Goal: Communication & Community: Answer question/provide support

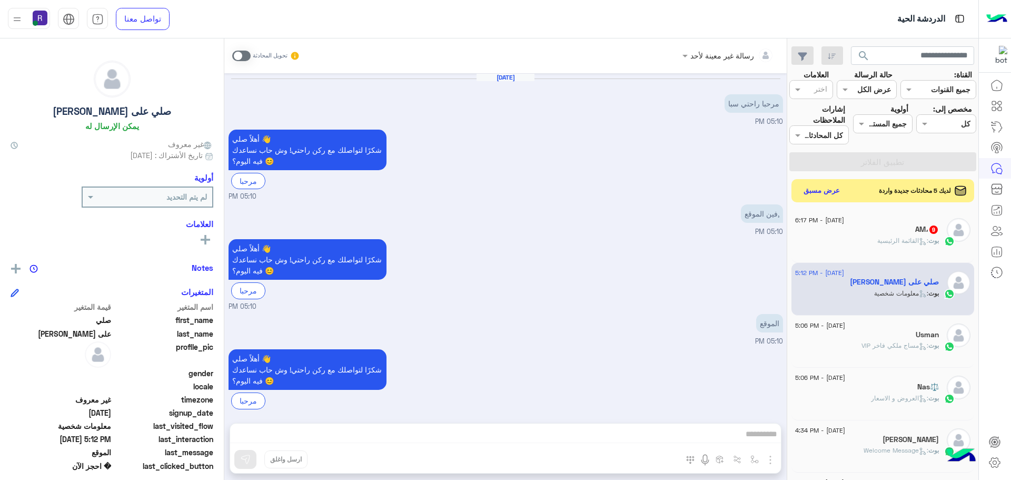
scroll to position [1192, 0]
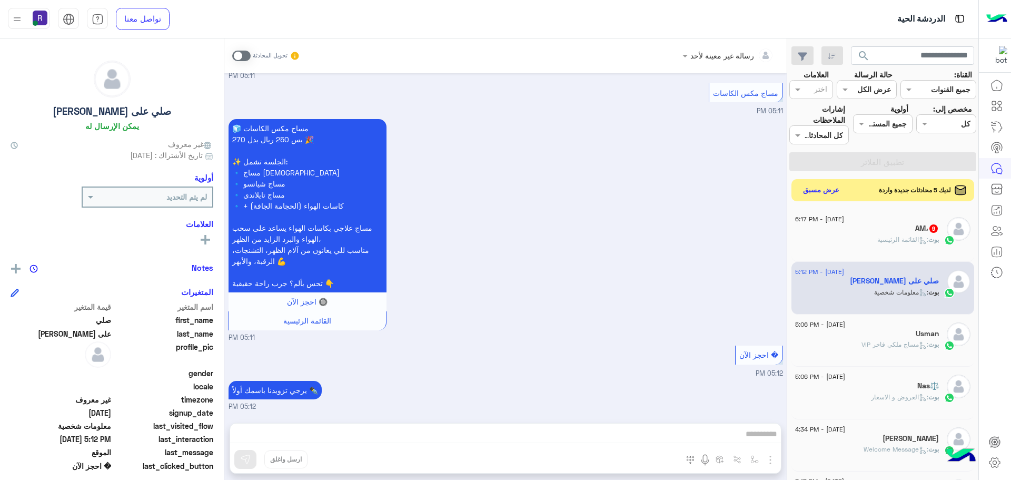
click at [825, 190] on button "عرض مسبق" at bounding box center [821, 190] width 44 height 14
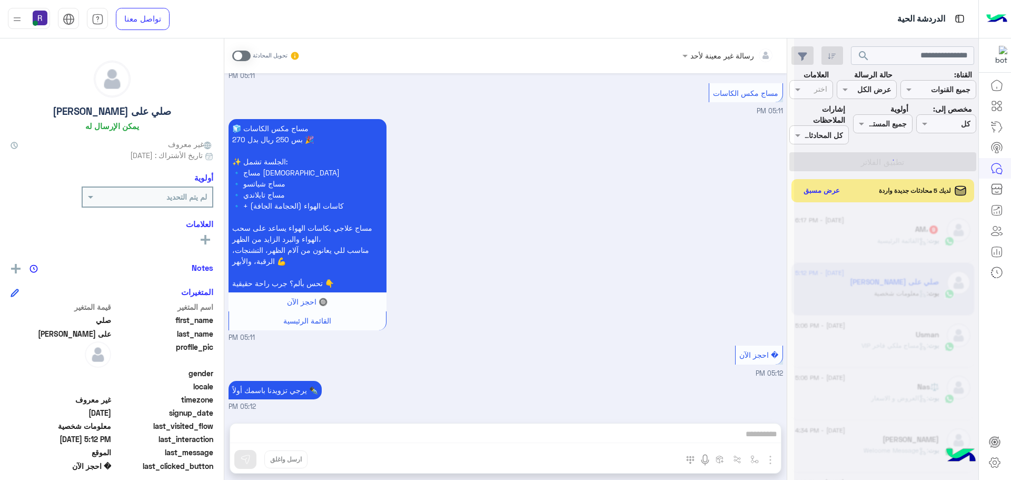
click at [885, 240] on div at bounding box center [886, 244] width 184 height 480
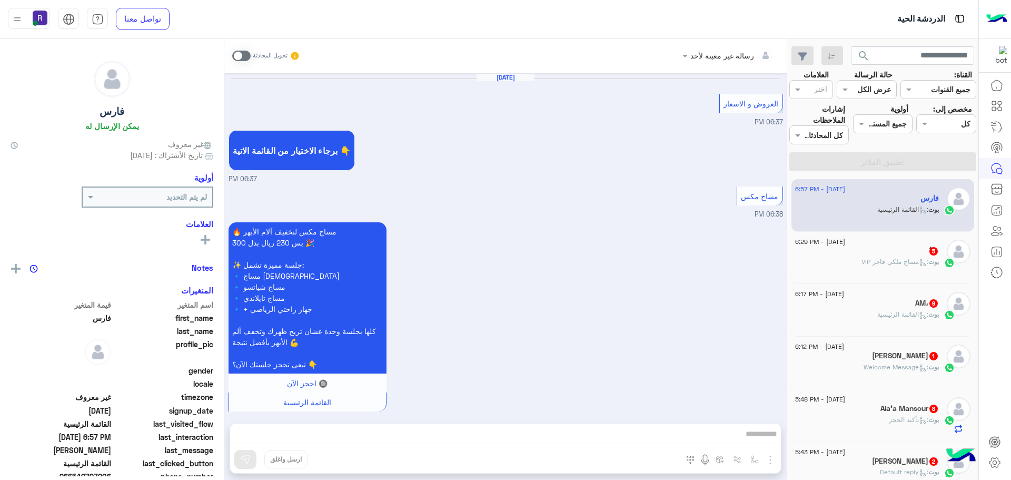
scroll to position [1543, 0]
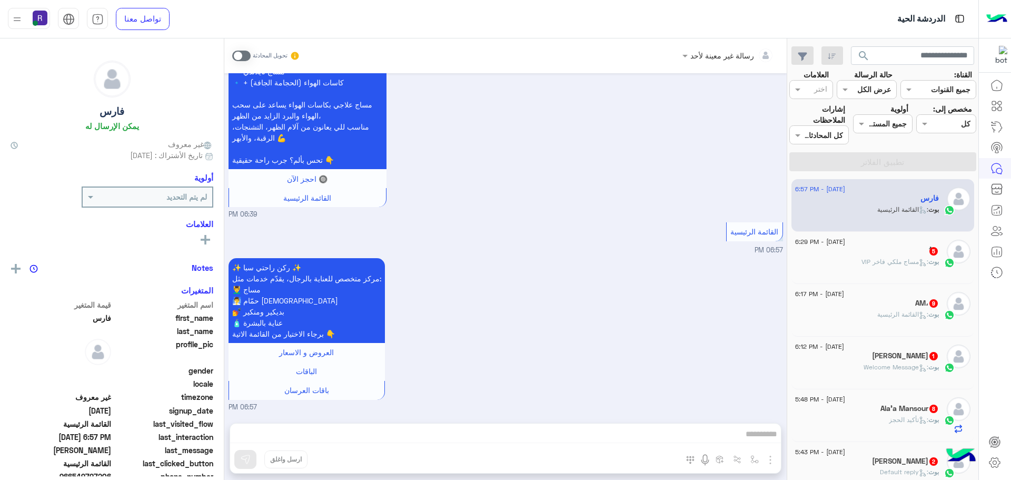
click at [891, 247] on div "ُ 5" at bounding box center [867, 251] width 144 height 11
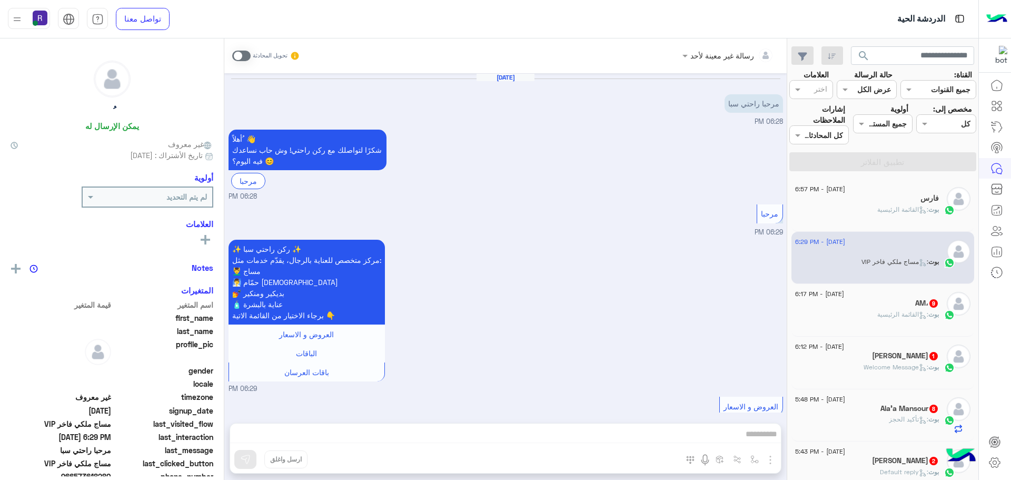
scroll to position [542, 0]
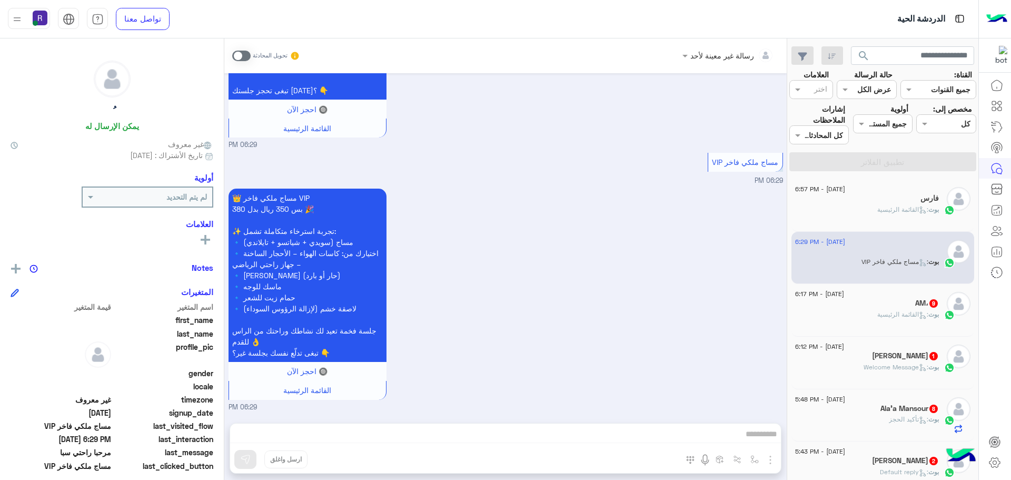
click at [888, 314] on span ": القائمة الرئيسية" at bounding box center [902, 314] width 51 height 8
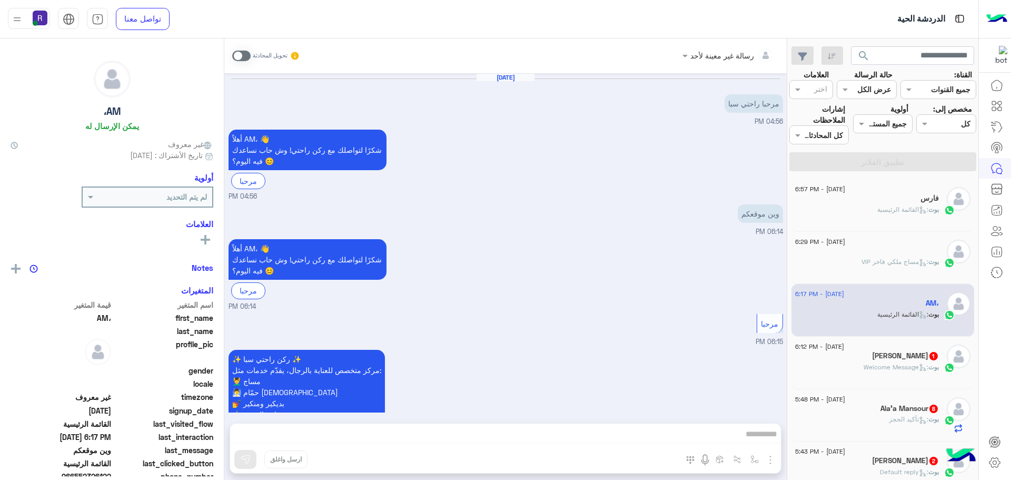
scroll to position [1503, 0]
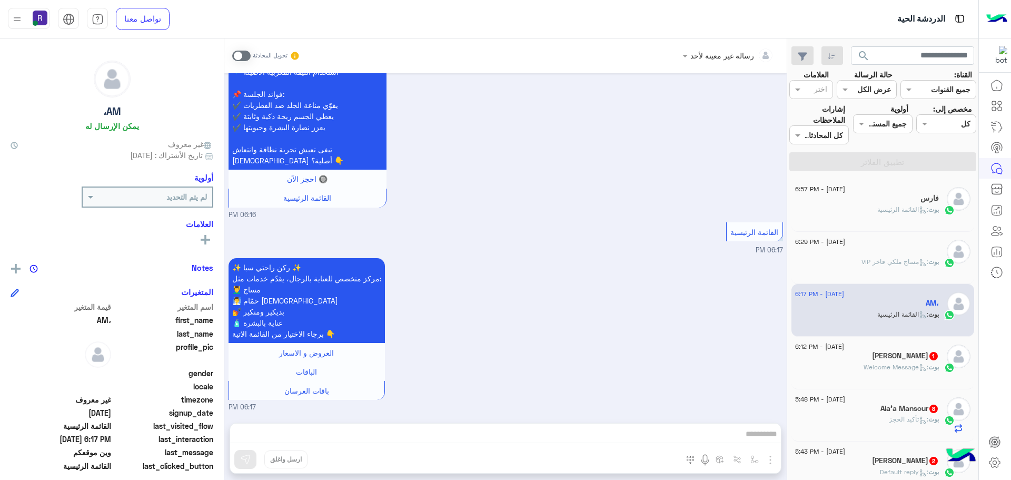
click at [873, 344] on div "[DATE] - 6:12 PM" at bounding box center [867, 347] width 144 height 7
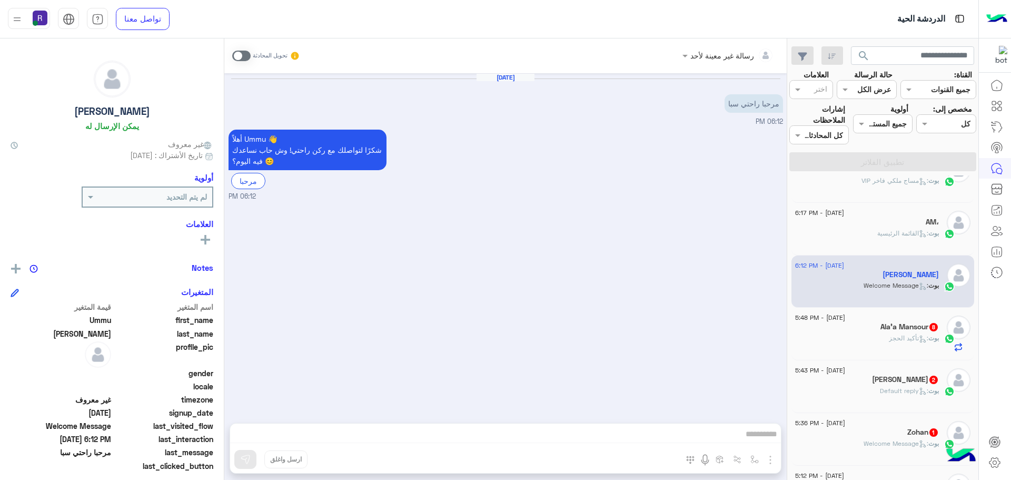
scroll to position [105, 0]
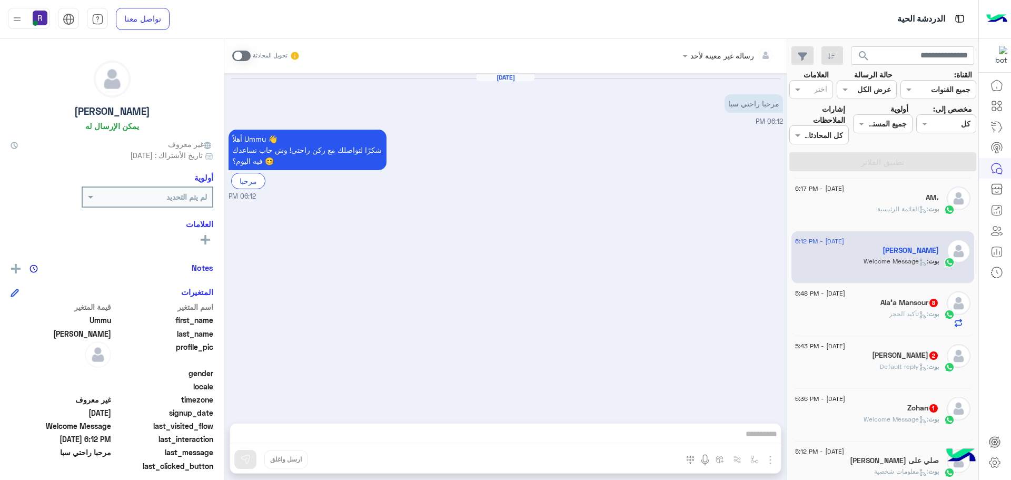
click at [874, 318] on div "بوت : تأكيد الحجز" at bounding box center [867, 318] width 144 height 18
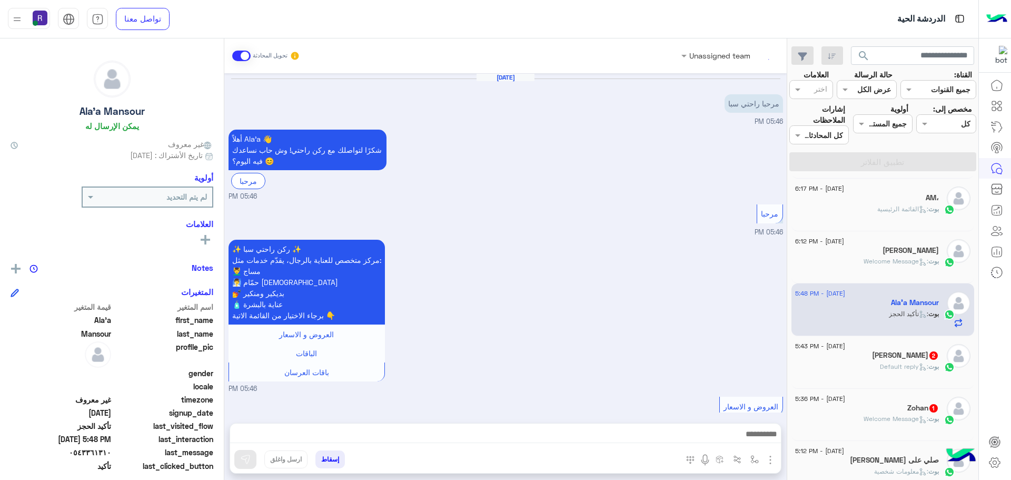
scroll to position [709, 0]
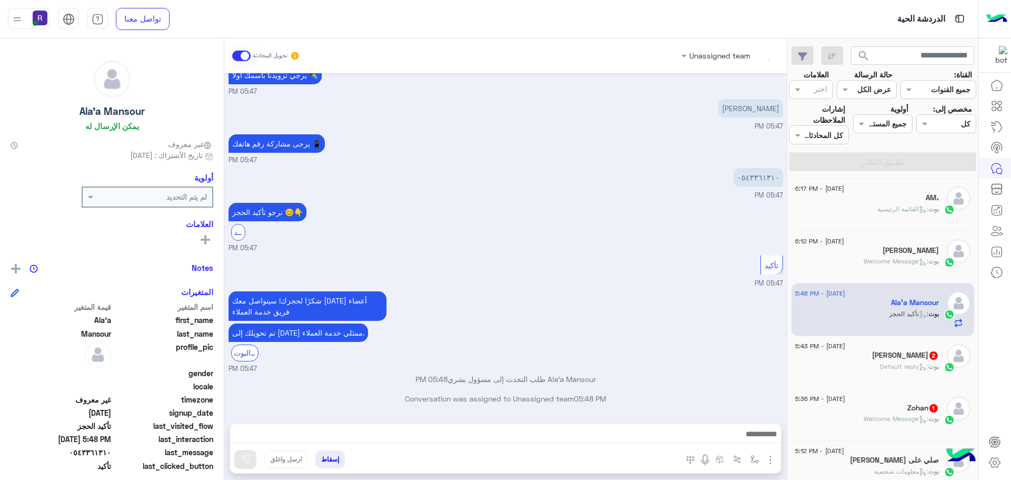
click at [875, 355] on div "ابو معتز 2" at bounding box center [867, 356] width 144 height 11
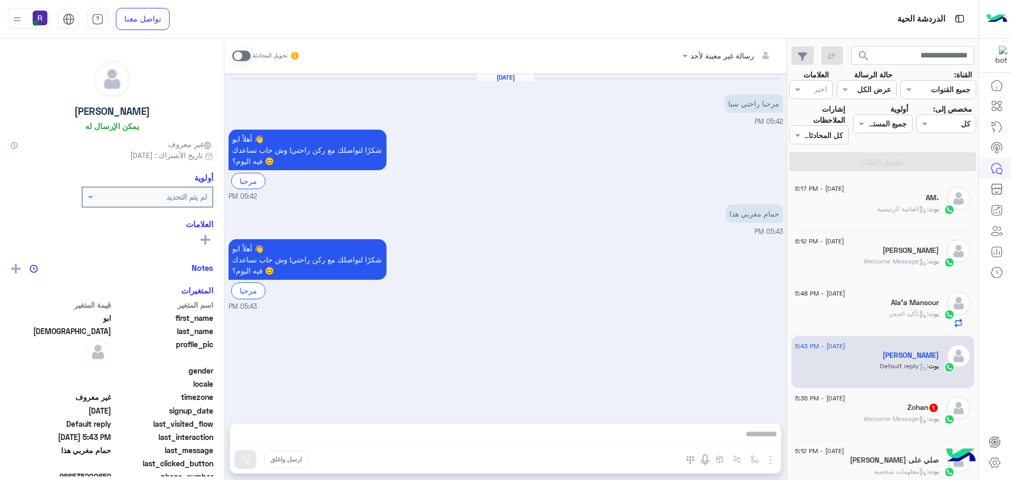
click at [862, 305] on div "Ala'a Mansour" at bounding box center [867, 303] width 144 height 11
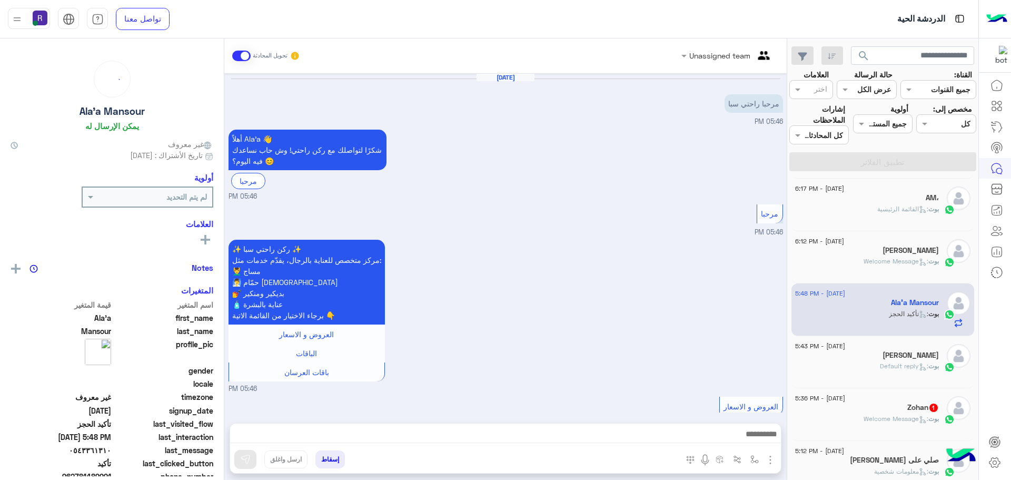
scroll to position [709, 0]
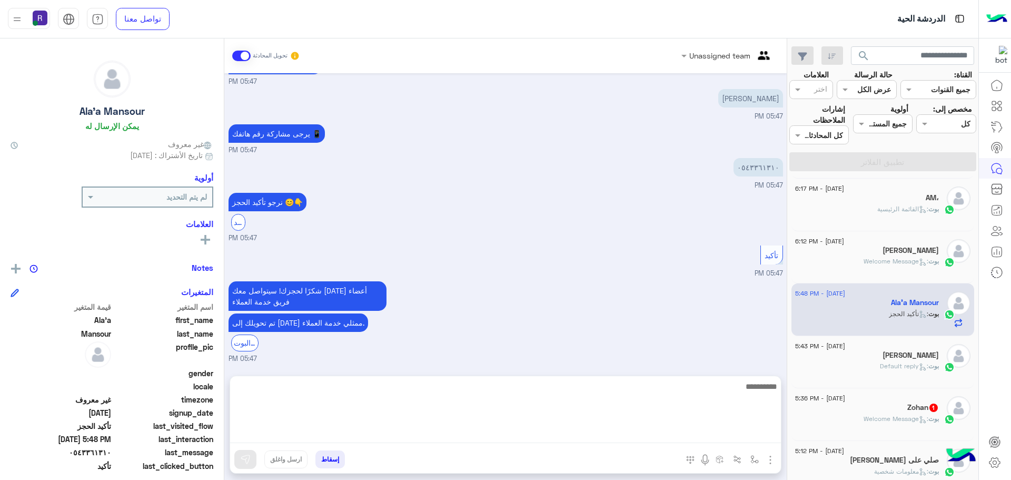
click at [508, 437] on textarea at bounding box center [505, 411] width 551 height 63
type textarea "**********"
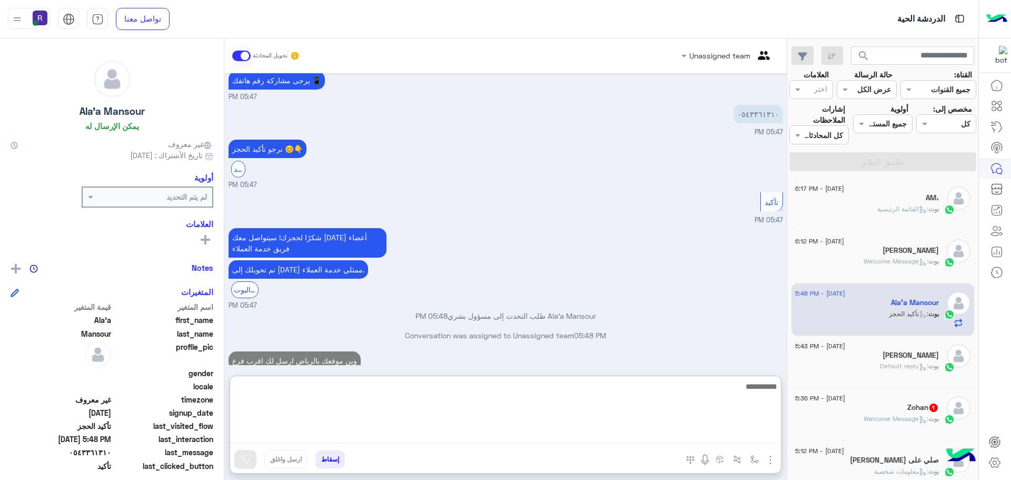
scroll to position [789, 0]
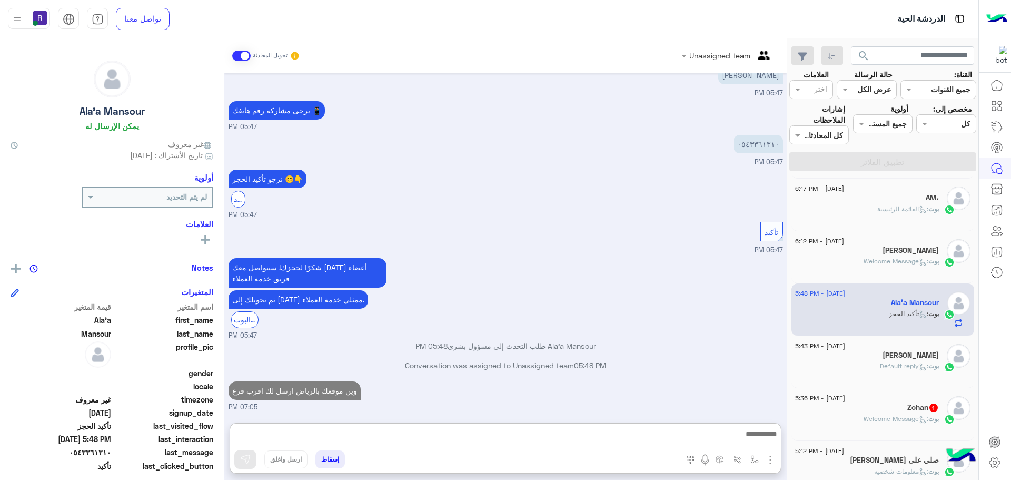
click at [911, 414] on p "بوت : Welcome Message" at bounding box center [901, 418] width 75 height 9
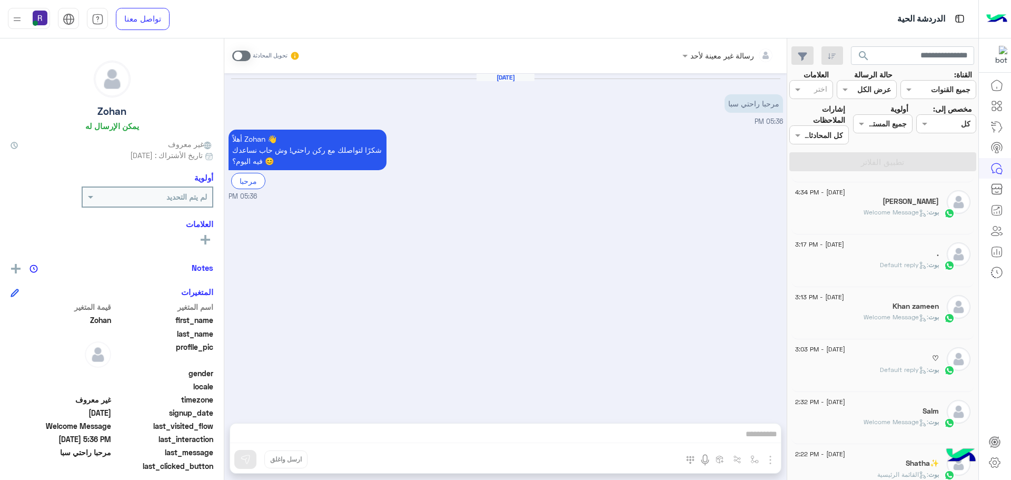
scroll to position [527, 0]
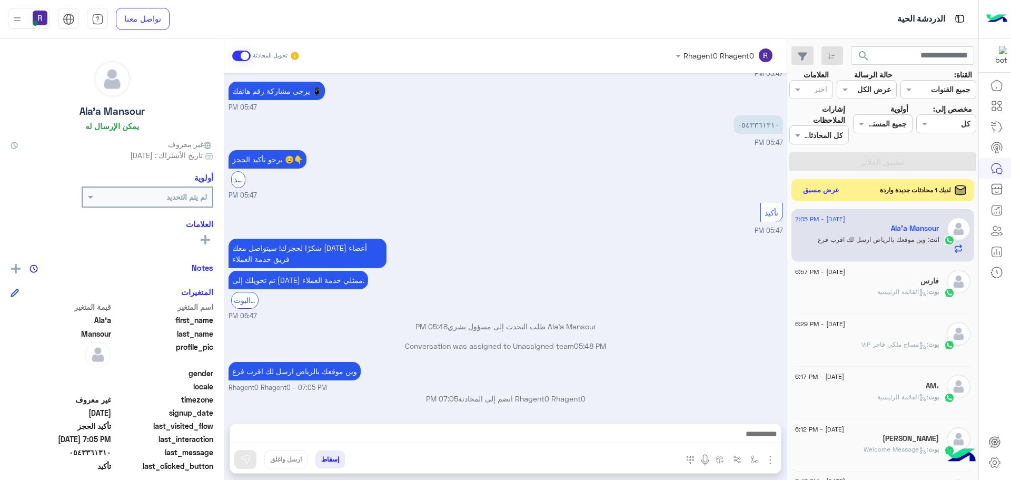
click at [820, 192] on button "عرض مسبق" at bounding box center [821, 190] width 44 height 14
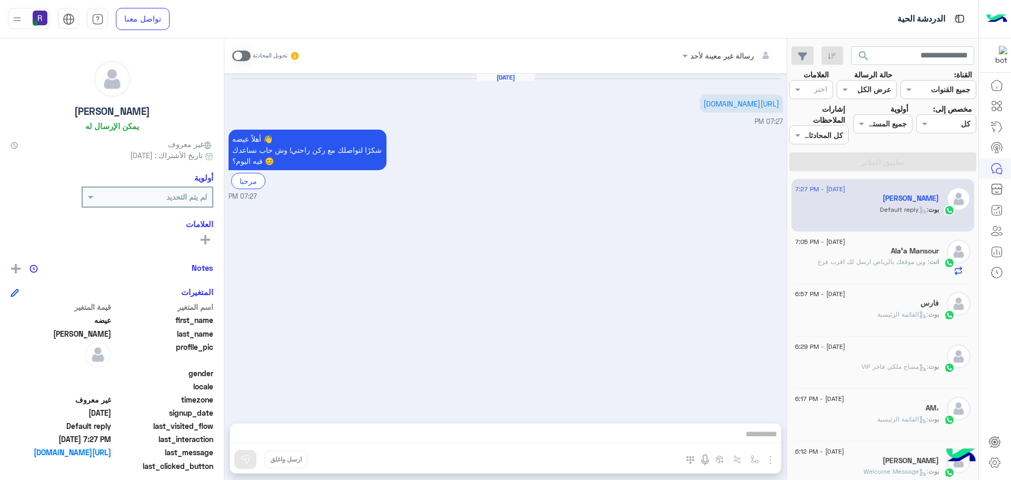
click at [650, 263] on div "Sep 4, 2025 https://nejy.xyz/AImaneaKsa-95 07:27 PM أهلاً عيضه 👋 شكرًا لتواصلك …" at bounding box center [505, 242] width 562 height 339
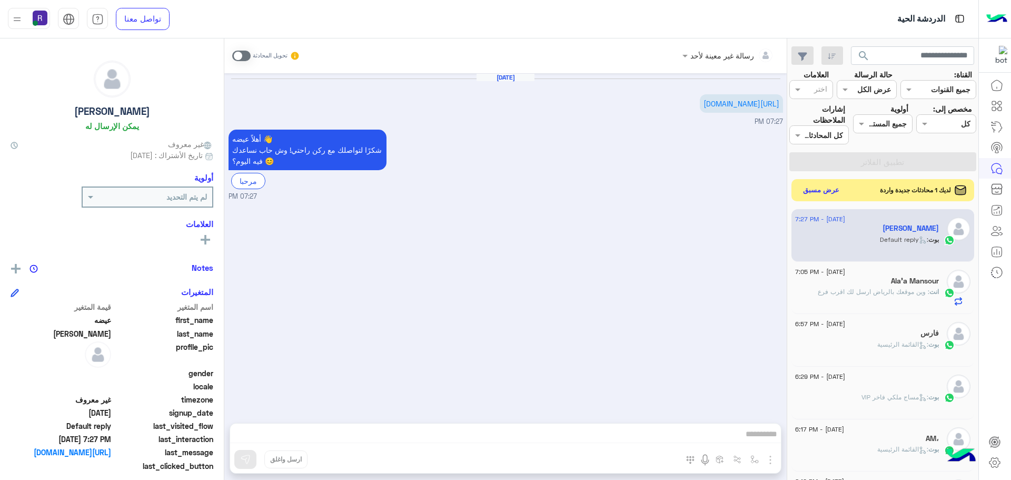
click at [831, 194] on button "عرض مسبق" at bounding box center [821, 190] width 44 height 14
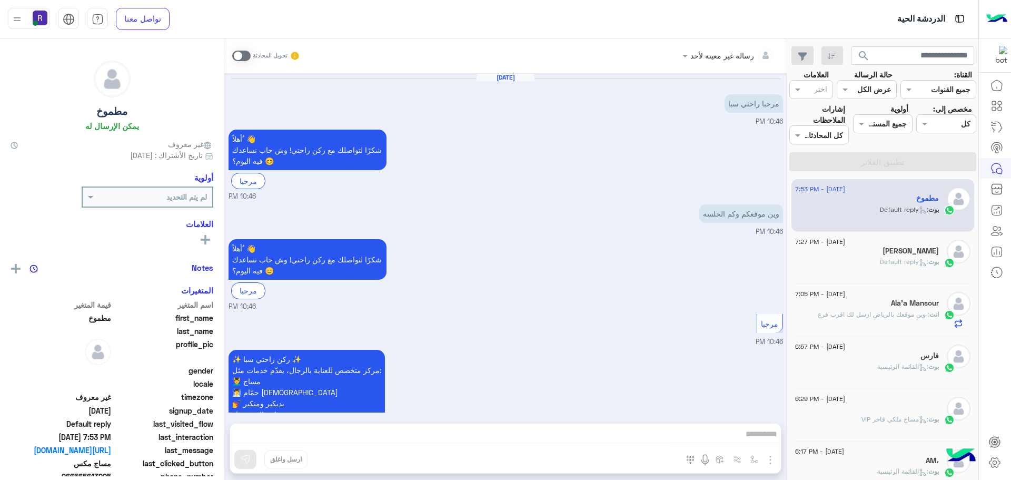
scroll to position [1053, 0]
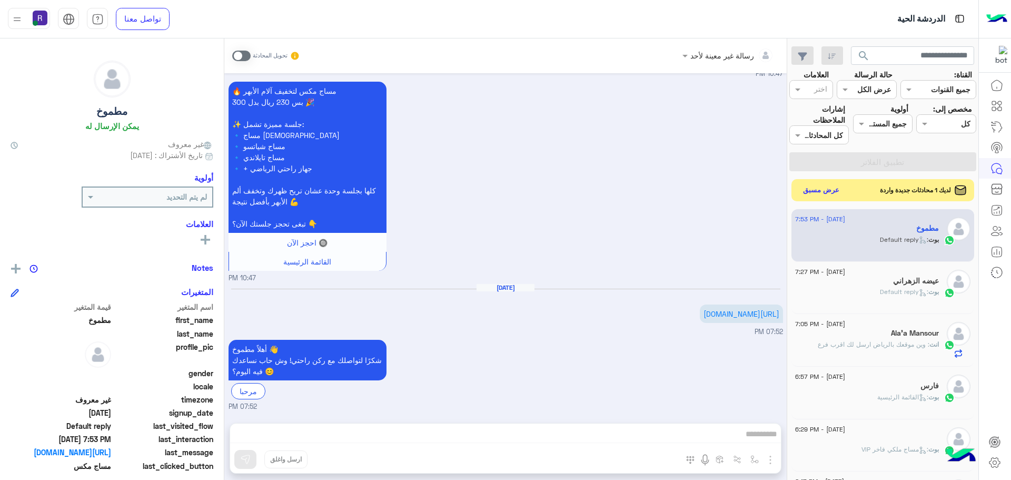
click at [834, 192] on button "عرض مسبق" at bounding box center [821, 190] width 44 height 14
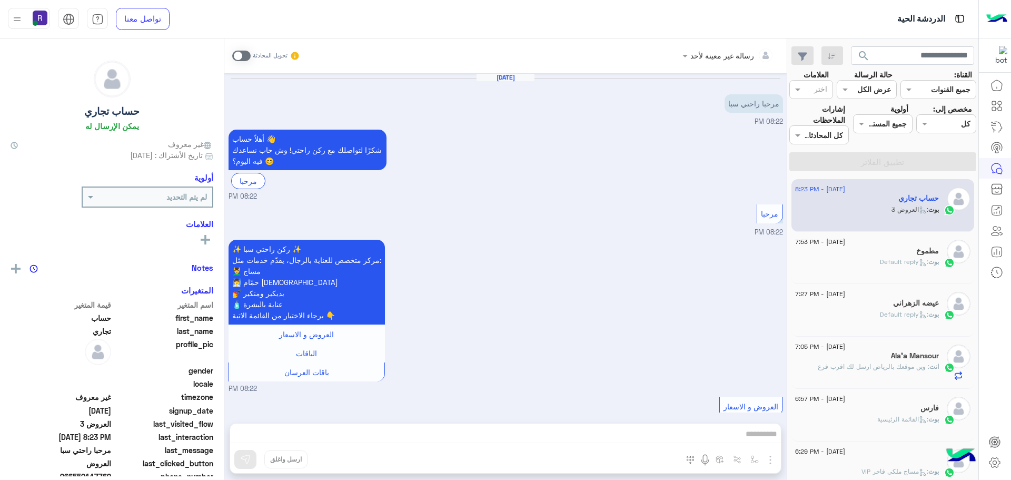
scroll to position [938, 0]
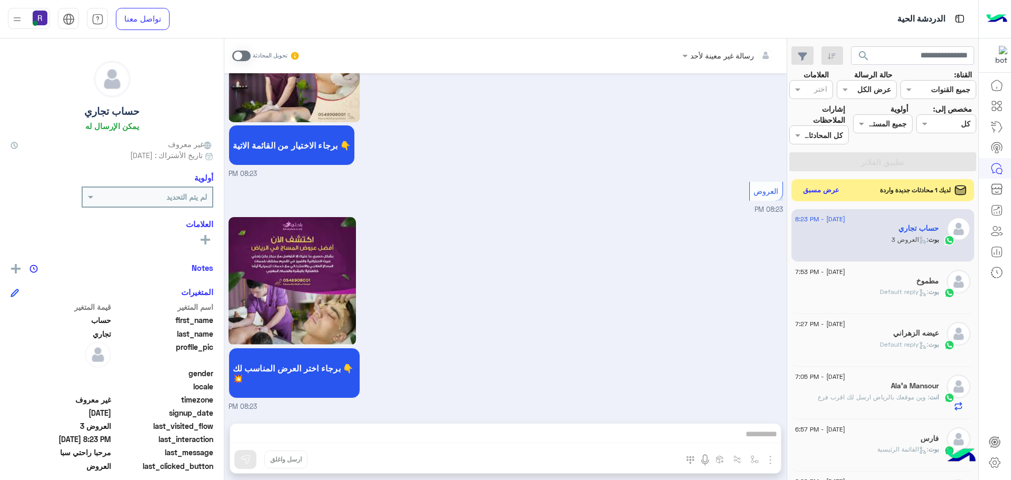
click at [825, 187] on button "عرض مسبق" at bounding box center [821, 190] width 44 height 14
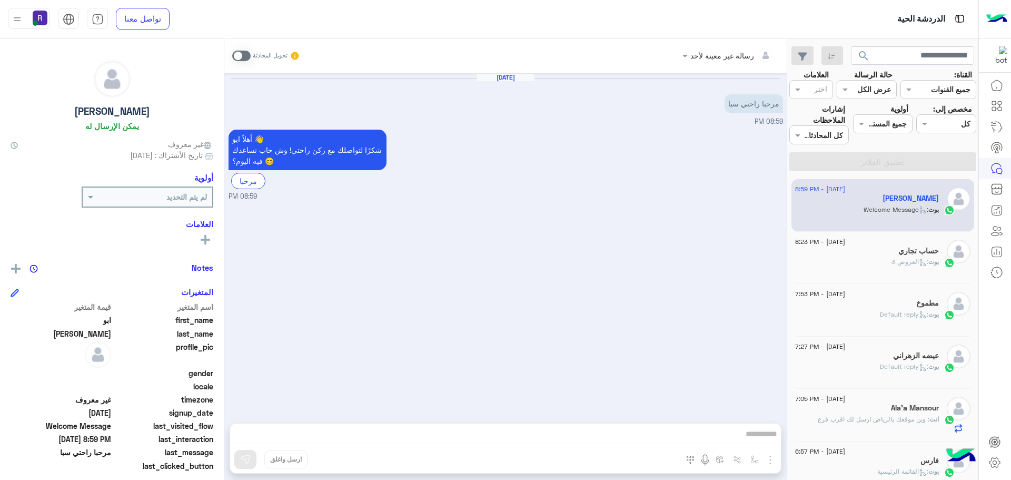
click at [234, 52] on span at bounding box center [241, 56] width 18 height 11
click at [772, 461] on img "button" at bounding box center [770, 459] width 13 height 13
click at [767, 456] on img "button" at bounding box center [770, 459] width 13 height 13
click at [759, 439] on span "الصور" at bounding box center [749, 437] width 19 height 12
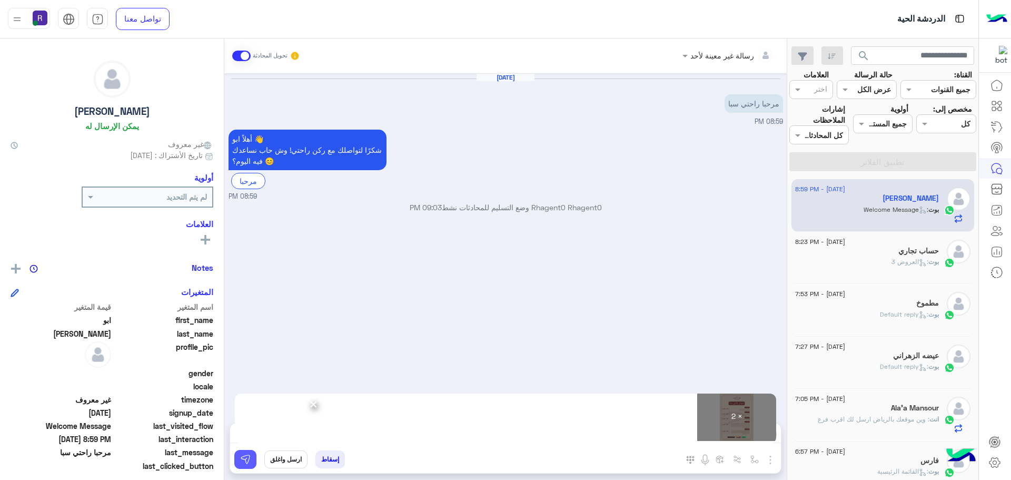
click at [248, 458] on img at bounding box center [245, 459] width 11 height 11
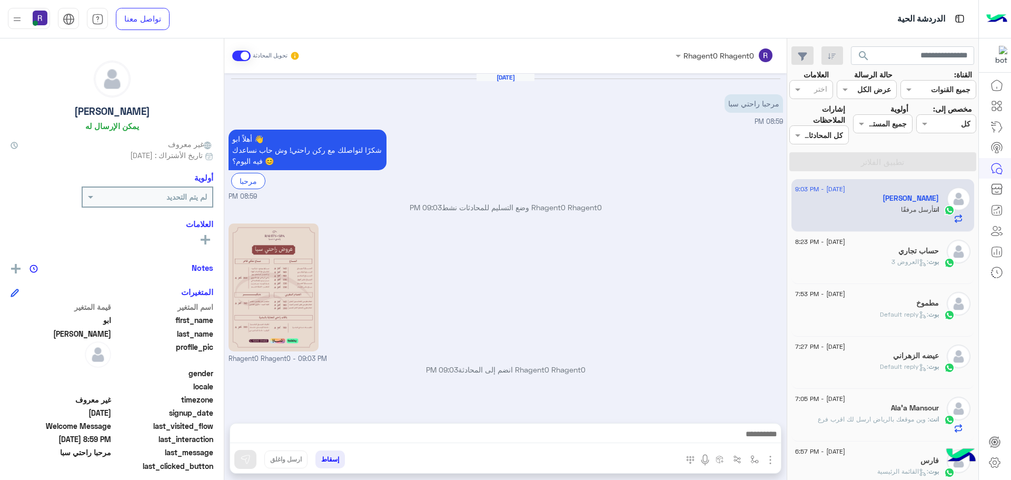
scroll to position [114, 0]
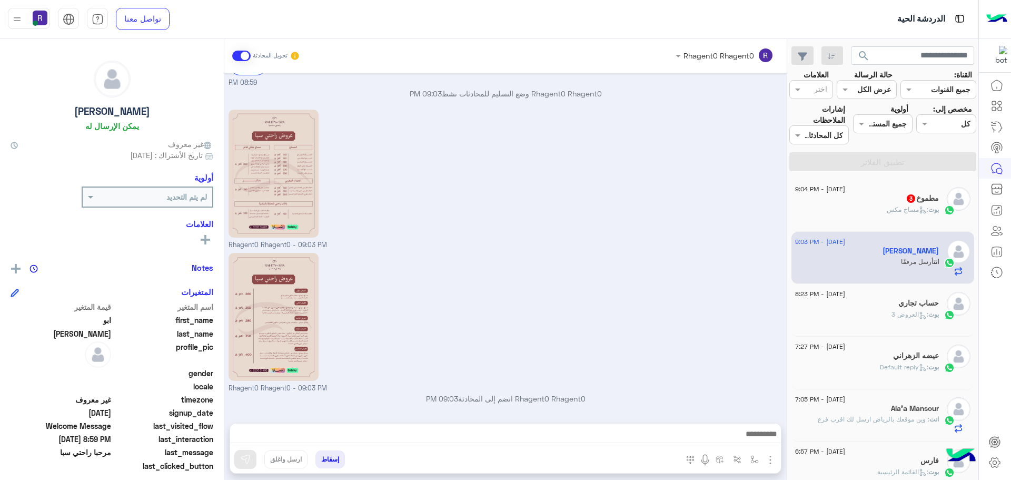
click at [930, 195] on h5 "مطموخ 3" at bounding box center [922, 198] width 33 height 9
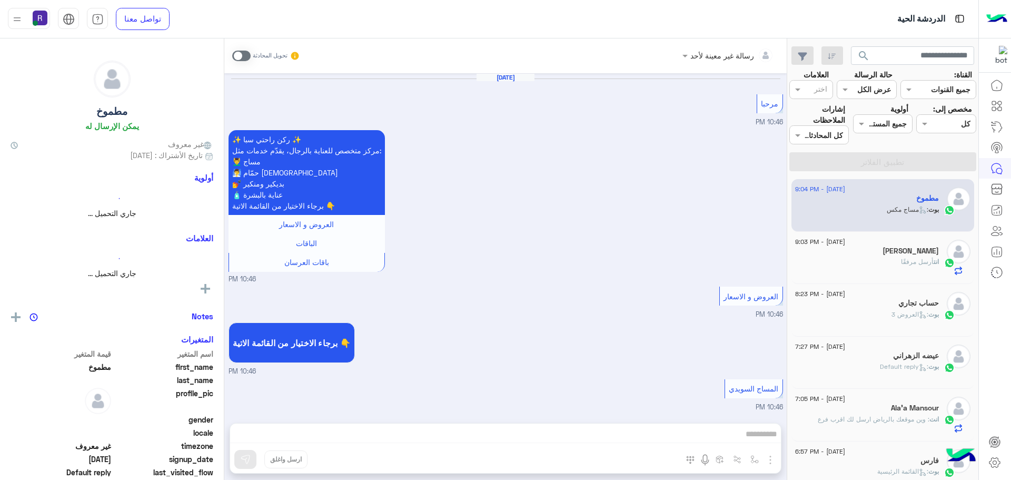
scroll to position [1368, 0]
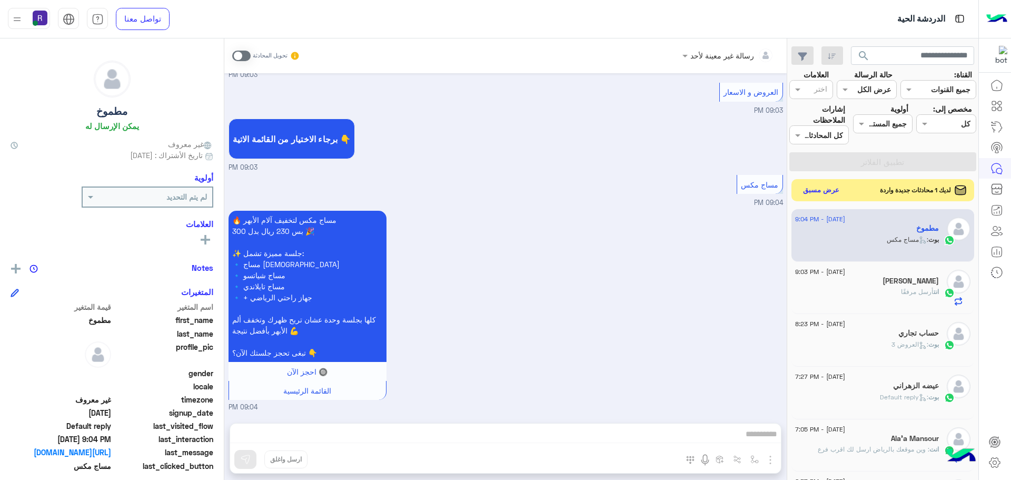
click at [831, 195] on button "عرض مسبق" at bounding box center [821, 190] width 44 height 14
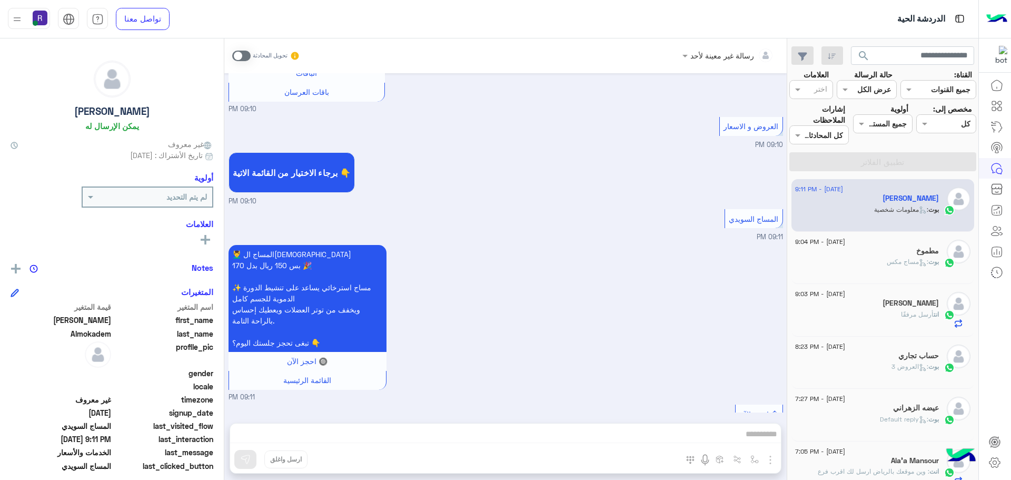
scroll to position [710, 0]
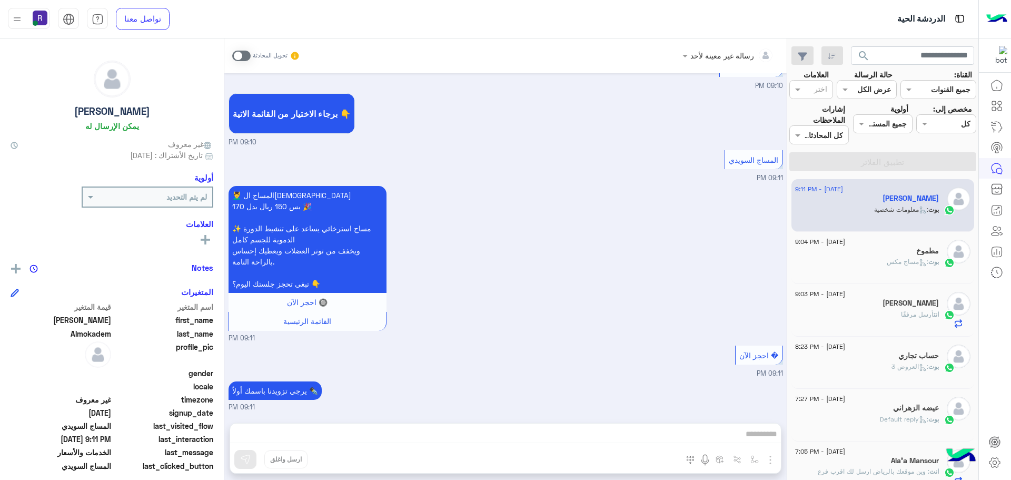
click at [241, 58] on span at bounding box center [241, 56] width 18 height 11
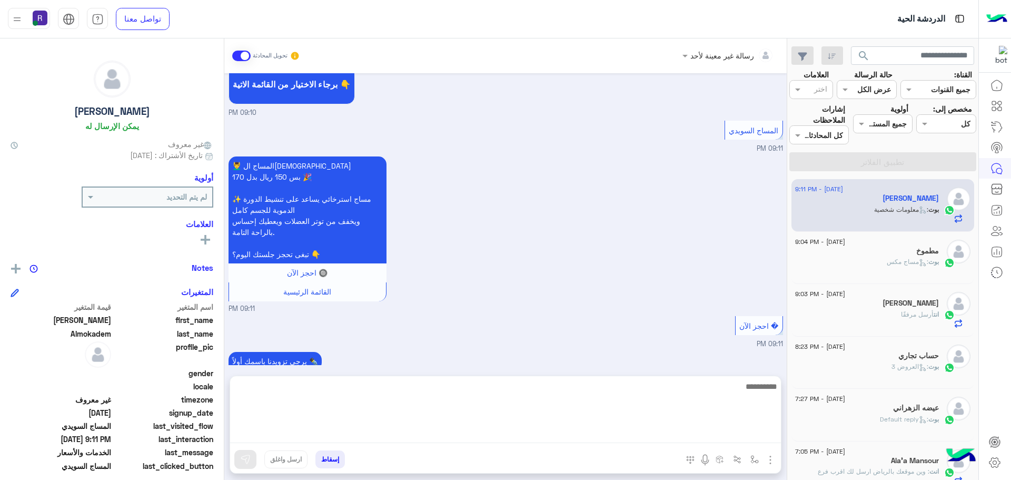
click at [678, 431] on textarea at bounding box center [505, 411] width 551 height 63
paste textarea "*"
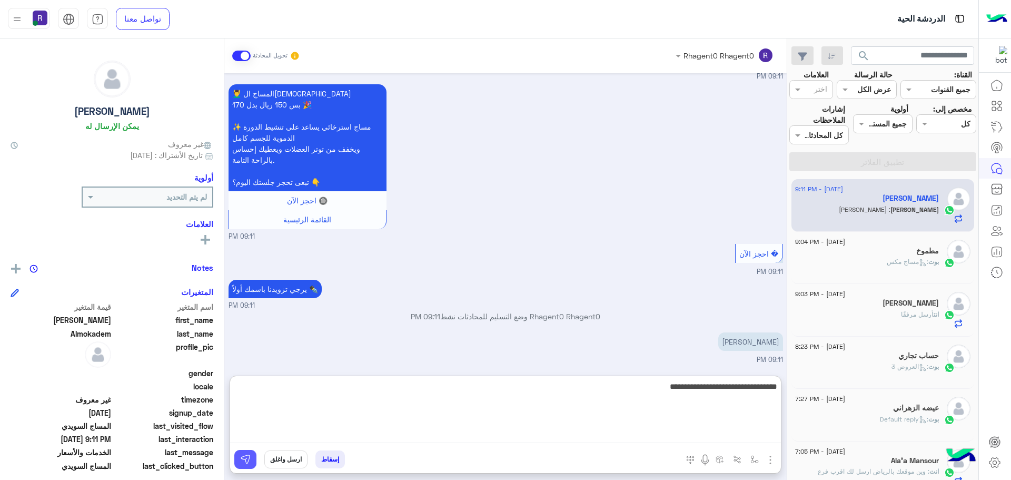
type textarea "**********"
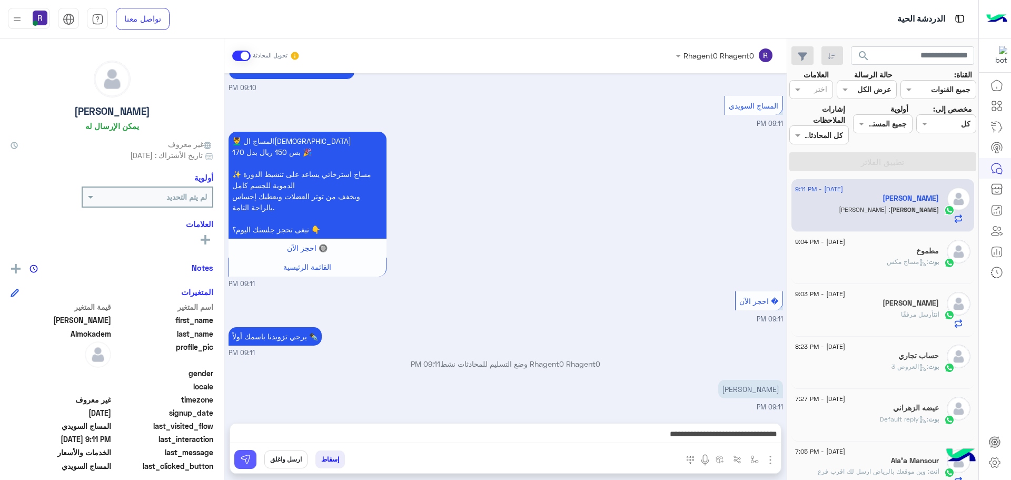
click at [240, 462] on img at bounding box center [245, 459] width 11 height 11
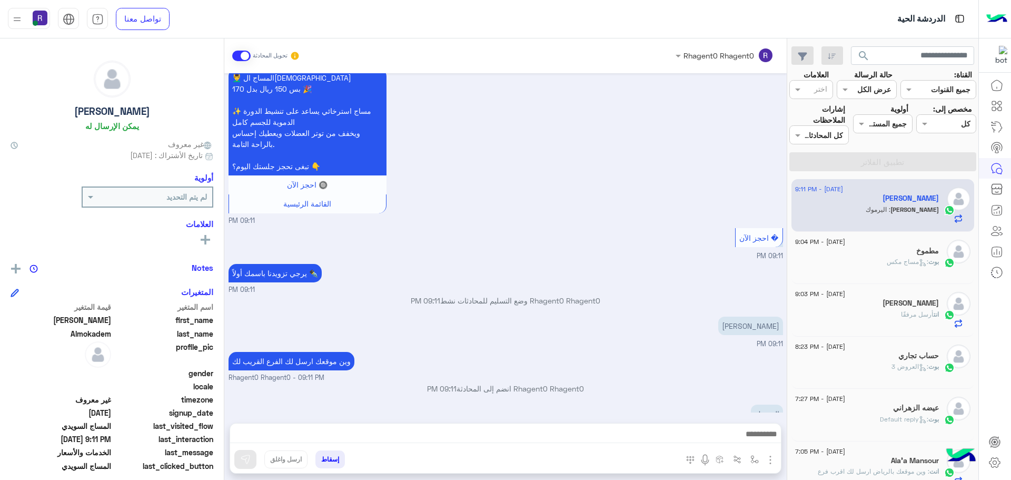
scroll to position [853, 0]
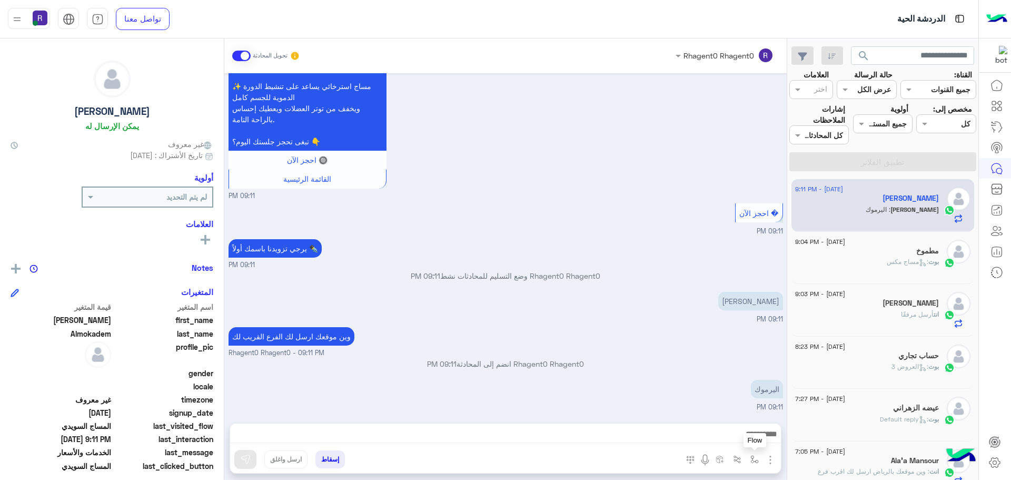
click at [755, 453] on button "button" at bounding box center [754, 458] width 17 height 17
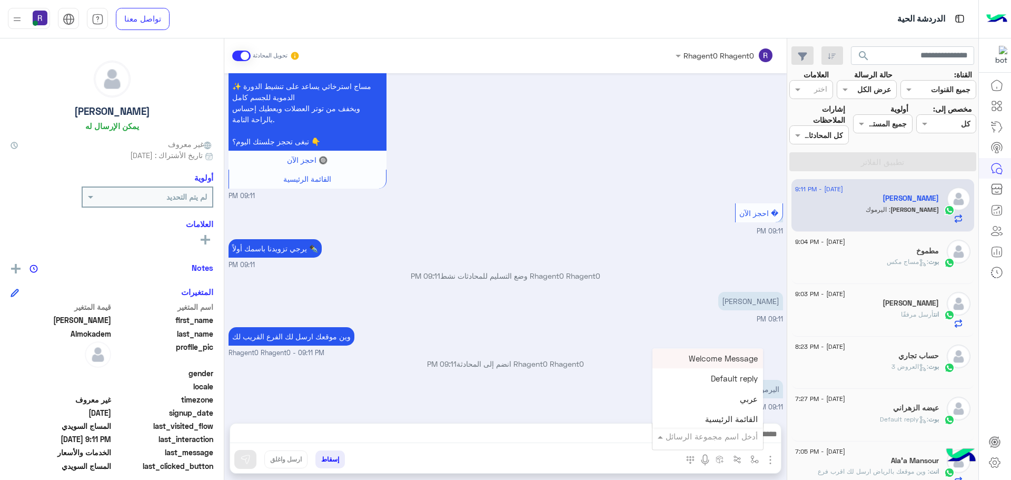
click at [744, 436] on input "text" at bounding box center [722, 436] width 71 height 12
type input "*****"
click at [739, 418] on span "الجنادرية" at bounding box center [743, 416] width 29 height 9
type textarea "*********"
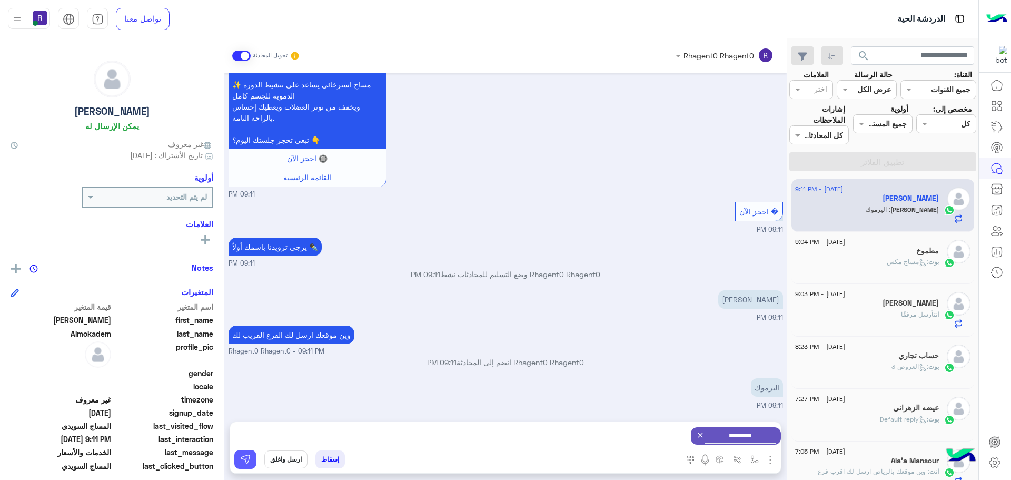
click at [246, 458] on img at bounding box center [245, 459] width 11 height 11
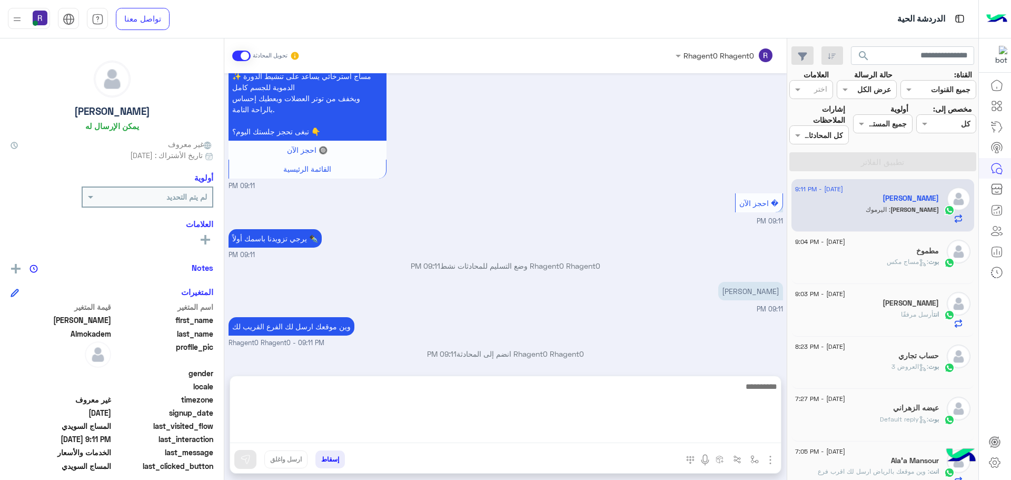
click at [772, 433] on textarea at bounding box center [505, 411] width 551 height 63
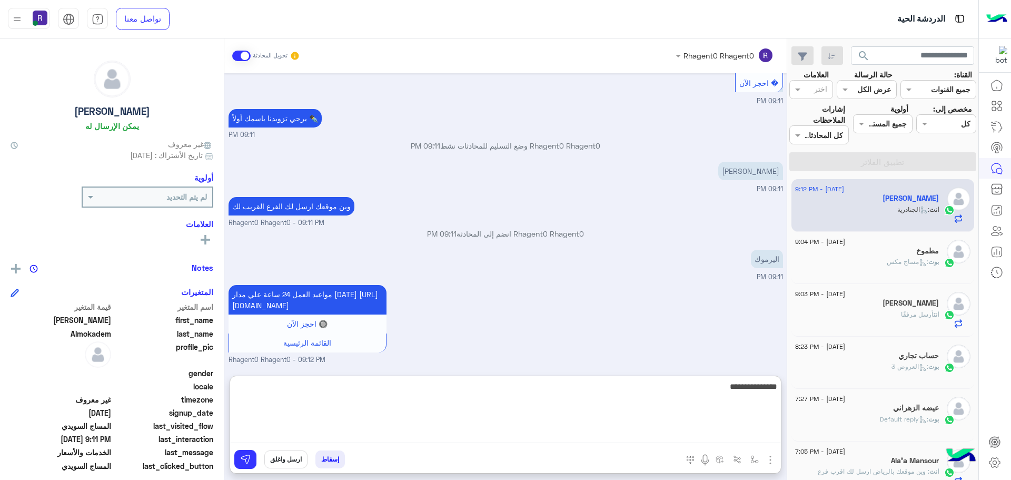
type textarea "**********"
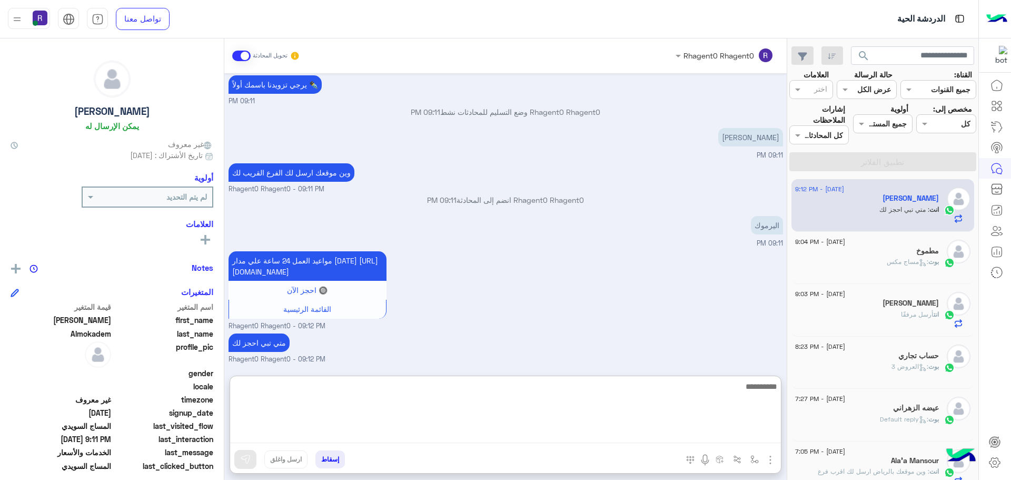
scroll to position [1027, 0]
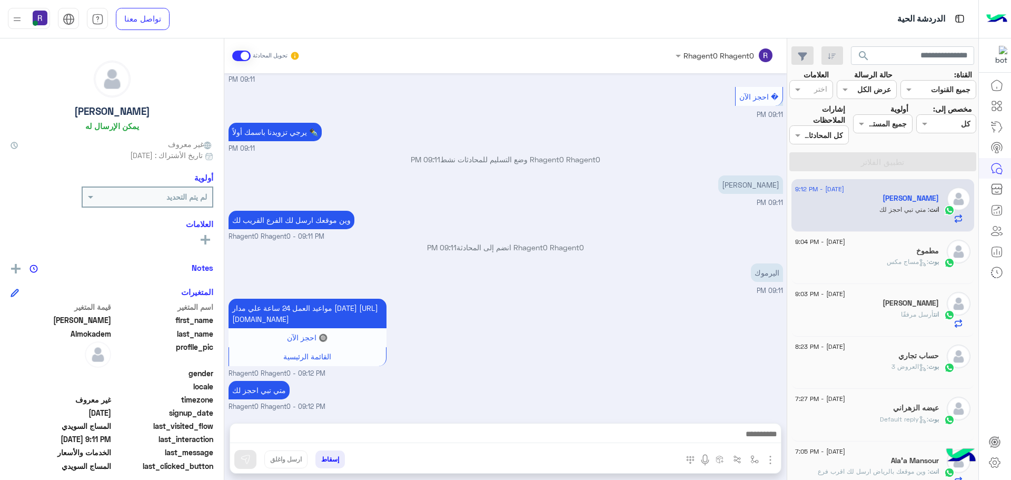
click at [656, 296] on div "مواعيد العمل 24 ساعة علي مدار [DATE] [URL][DOMAIN_NAME] 🔘 احجز الآن القائمة الر…" at bounding box center [506, 337] width 555 height 83
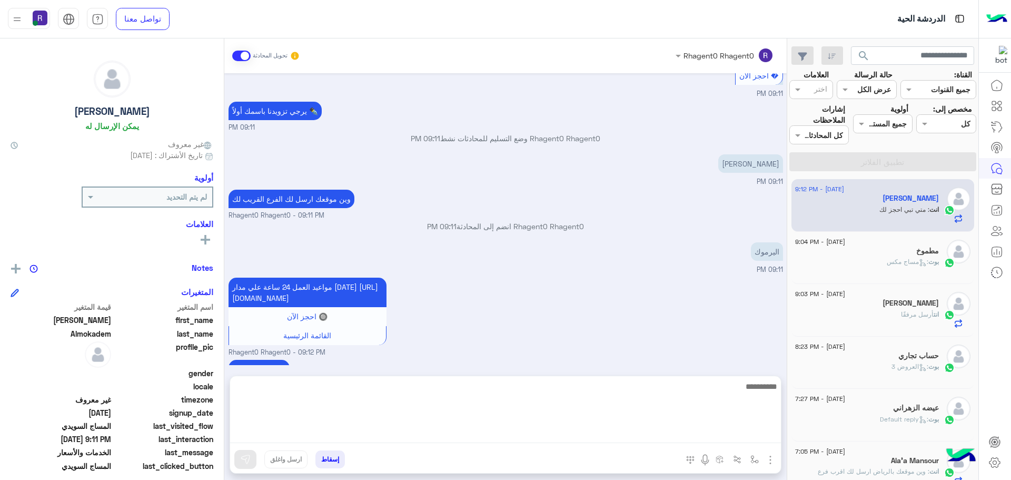
click at [637, 430] on textarea at bounding box center [505, 411] width 551 height 63
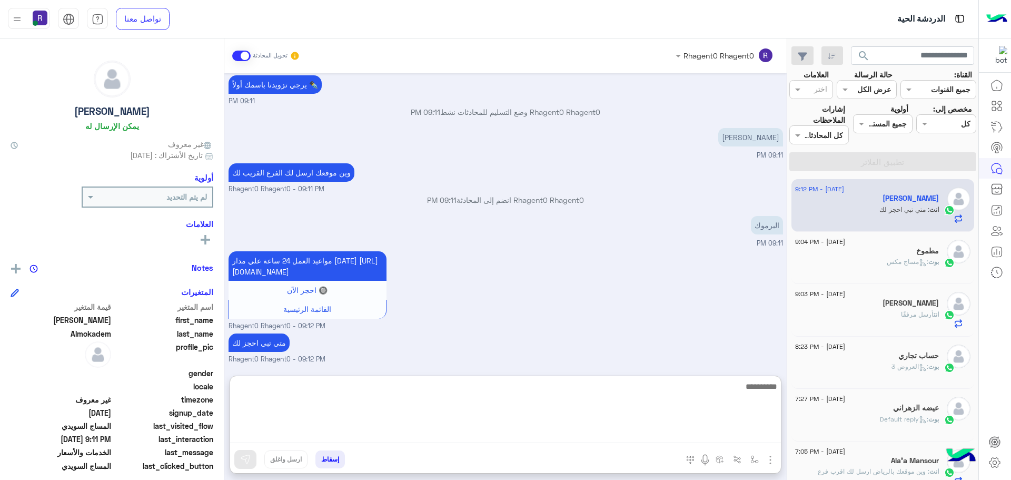
scroll to position [1027, 0]
type textarea "***"
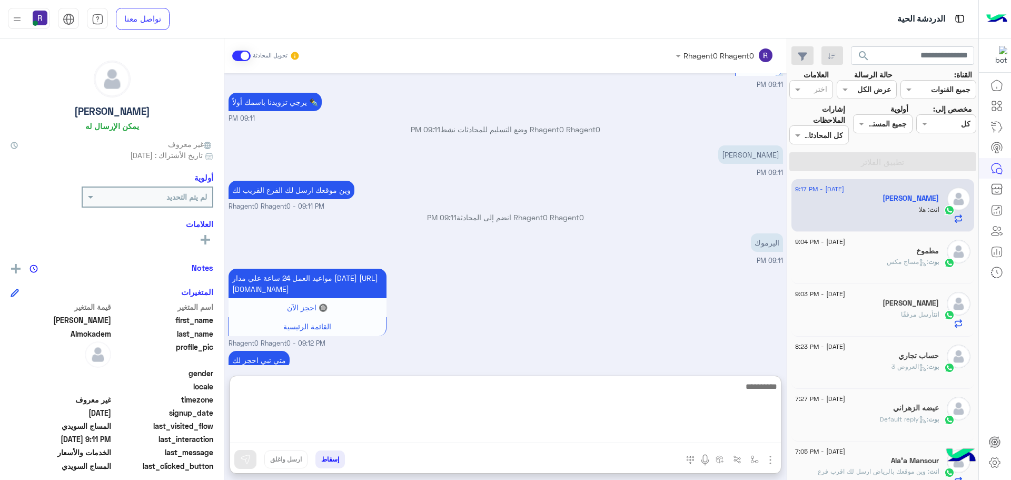
scroll to position [1061, 0]
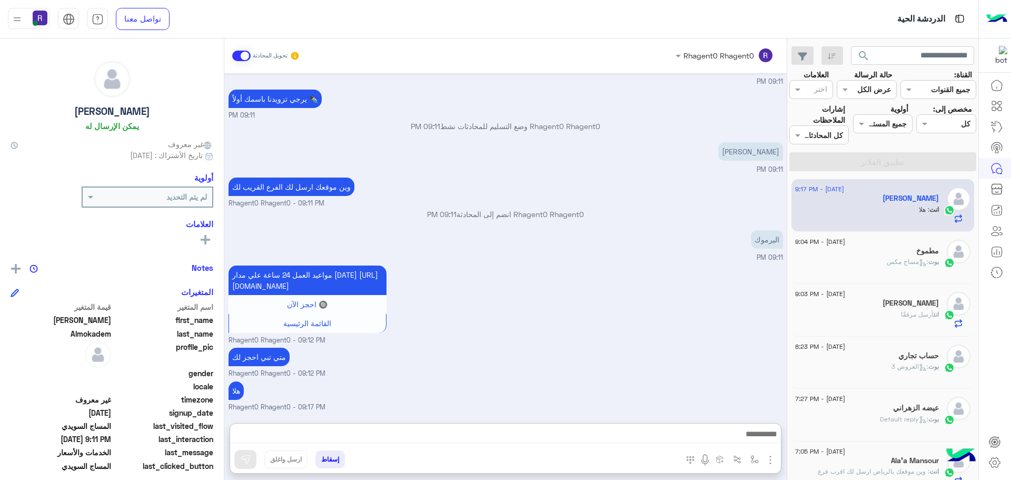
click at [735, 298] on div "[DATE] مرحبا راحتي سبا 09:09 PM أهلاً [PERSON_NAME] 👋 شكرًا لتواصلك مع ركن راحت…" at bounding box center [505, 242] width 562 height 339
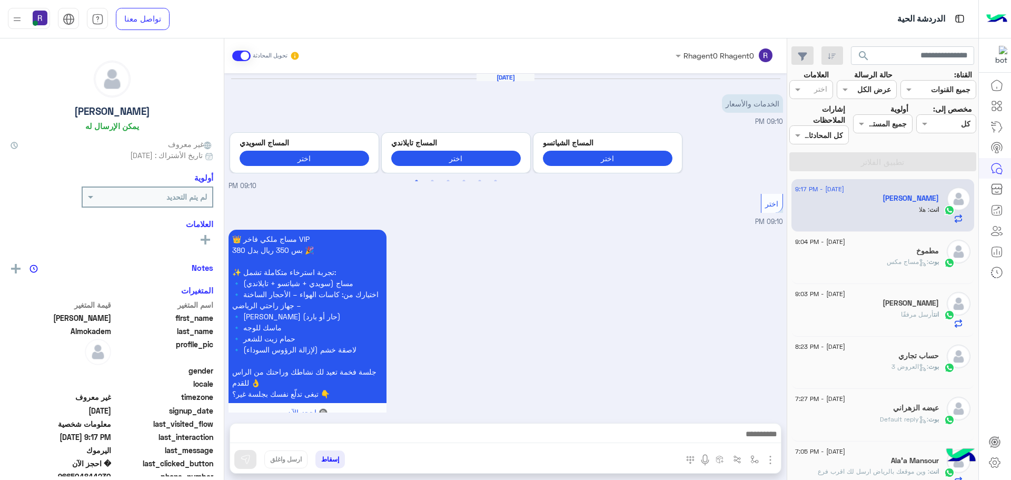
scroll to position [904, 0]
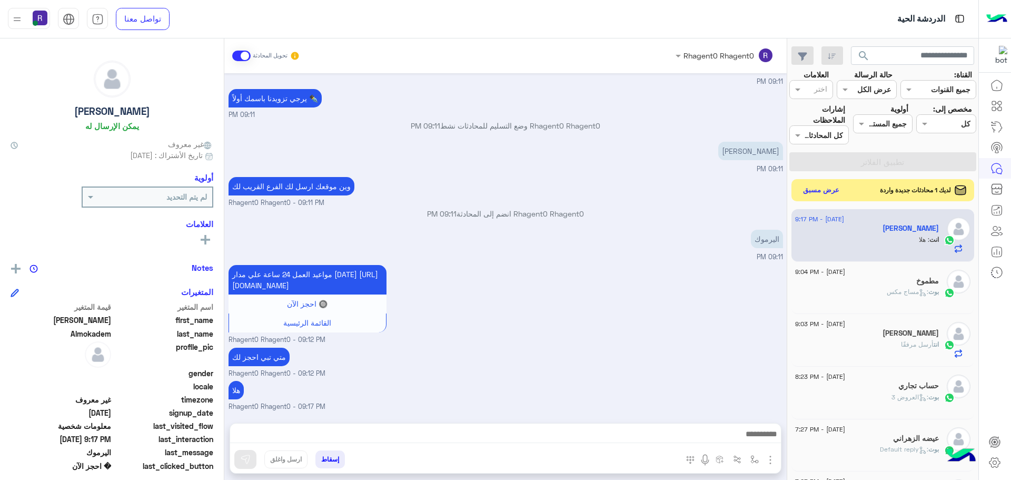
click at [830, 195] on button "عرض مسبق" at bounding box center [821, 190] width 44 height 14
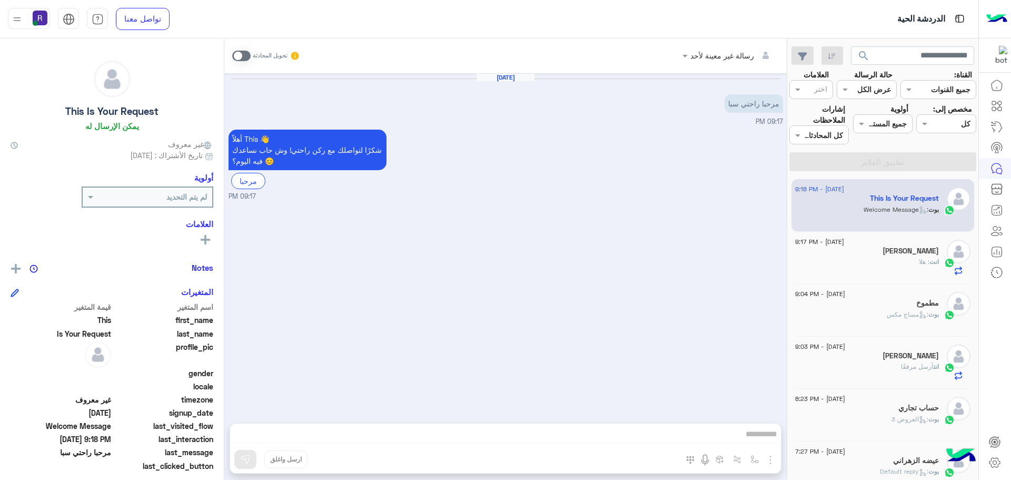
click at [241, 59] on span at bounding box center [241, 56] width 18 height 11
click at [773, 463] on img "button" at bounding box center [770, 459] width 13 height 13
click at [755, 445] on button "الصور" at bounding box center [754, 436] width 45 height 21
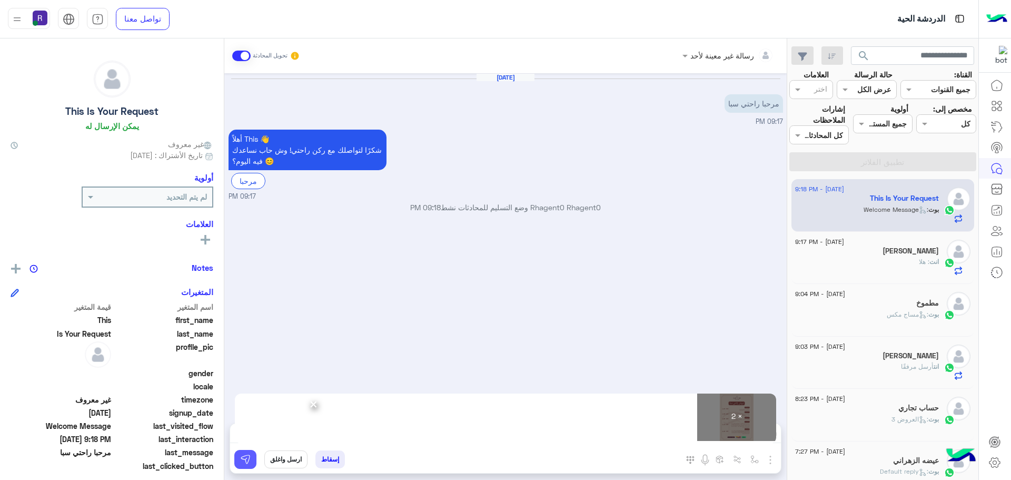
click at [249, 466] on button at bounding box center [245, 459] width 22 height 19
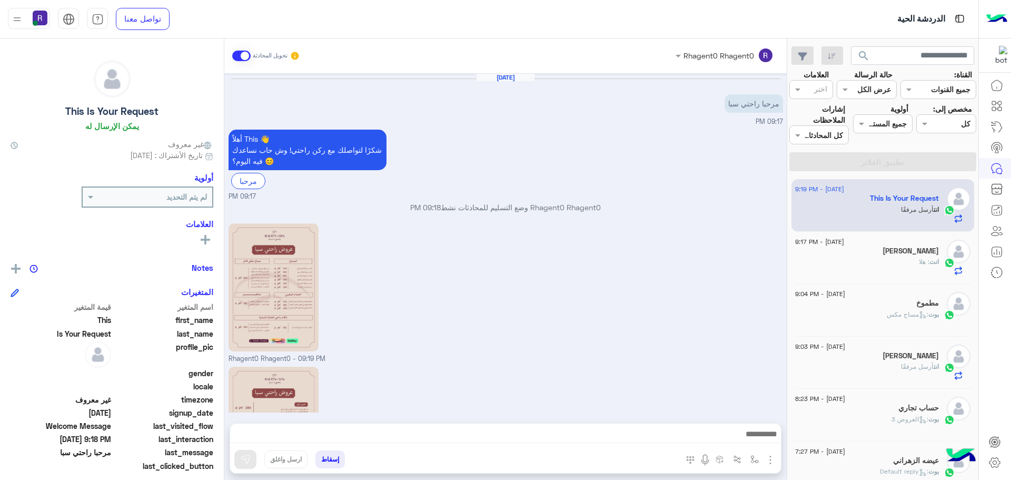
scroll to position [114, 0]
